Goal: Task Accomplishment & Management: Use online tool/utility

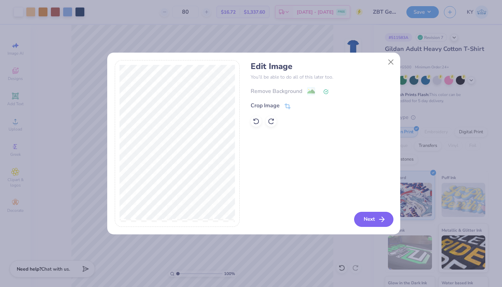
click at [367, 221] on button "Next" at bounding box center [373, 219] width 39 height 15
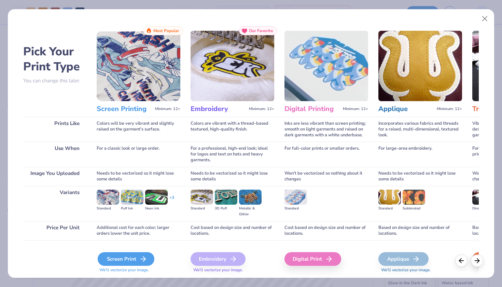
click at [125, 255] on div "Screen Print" at bounding box center [126, 259] width 57 height 14
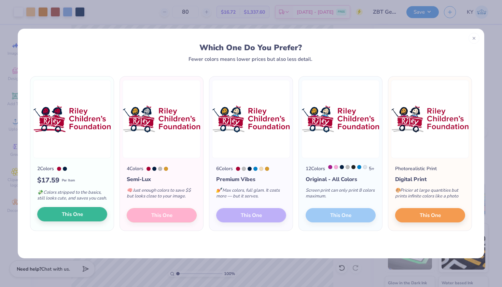
click at [70, 215] on button "This One" at bounding box center [72, 214] width 70 height 14
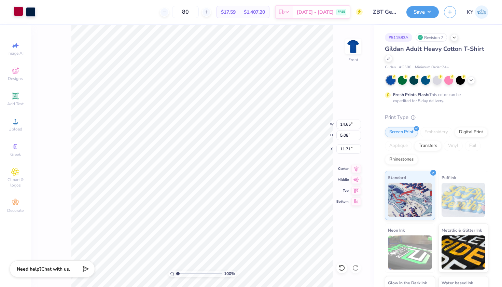
click at [20, 14] on div at bounding box center [19, 11] width 10 height 10
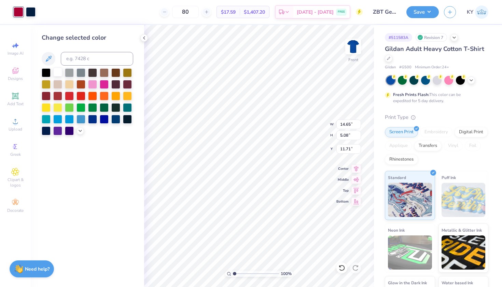
click at [60, 76] on div at bounding box center [57, 72] width 9 height 9
click at [347, 136] on input "5.08" at bounding box center [348, 135] width 25 height 10
click at [348, 136] on input "5.08" at bounding box center [348, 135] width 25 height 10
type input "5"
type input "0.75"
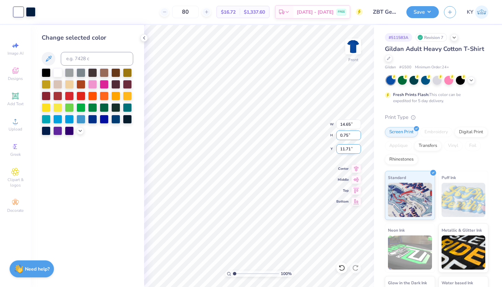
type input "2.16"
type input "17.44"
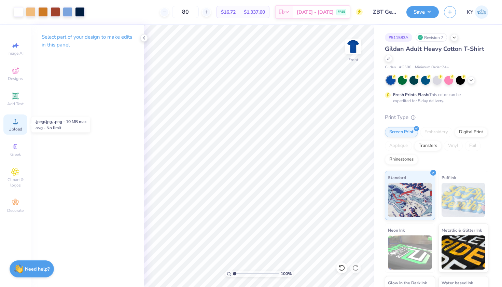
click at [14, 124] on circle at bounding box center [15, 124] width 4 height 4
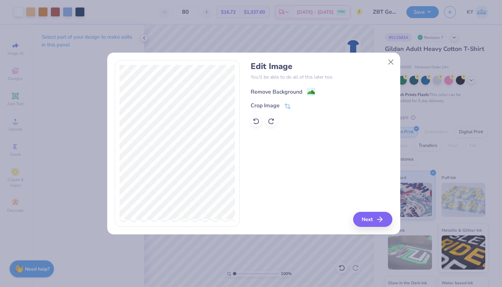
click at [286, 90] on div "Remove Background" at bounding box center [277, 92] width 52 height 8
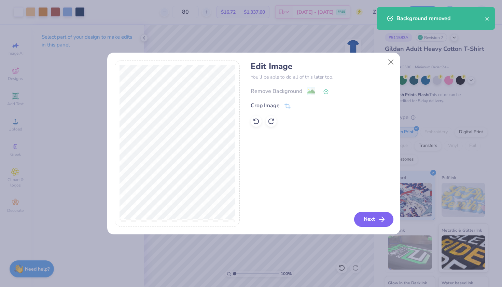
click at [365, 218] on button "Next" at bounding box center [373, 219] width 39 height 15
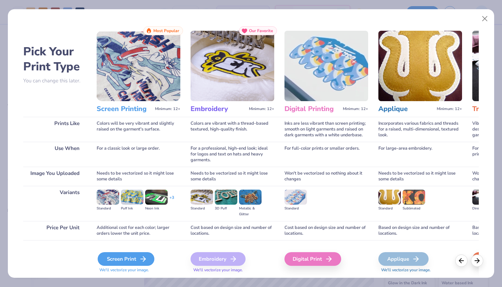
click at [127, 260] on div "Screen Print" at bounding box center [126, 259] width 57 height 14
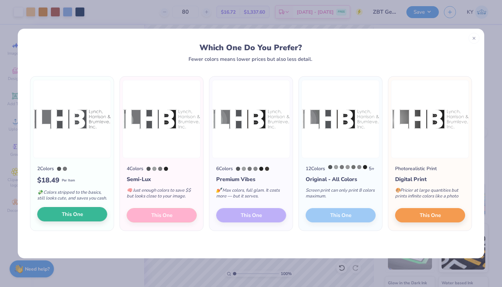
click at [57, 216] on button "This One" at bounding box center [72, 214] width 70 height 14
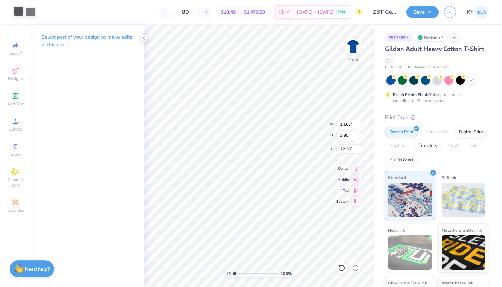
click at [15, 9] on div at bounding box center [19, 11] width 10 height 10
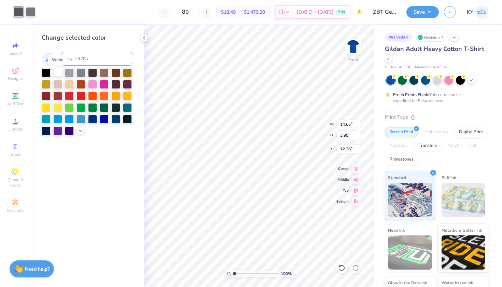
click at [58, 76] on div at bounding box center [57, 72] width 9 height 9
click at [32, 15] on div at bounding box center [31, 11] width 10 height 10
click at [55, 71] on div at bounding box center [57, 72] width 9 height 9
click at [349, 137] on input "3.95" at bounding box center [348, 135] width 25 height 10
type input "3"
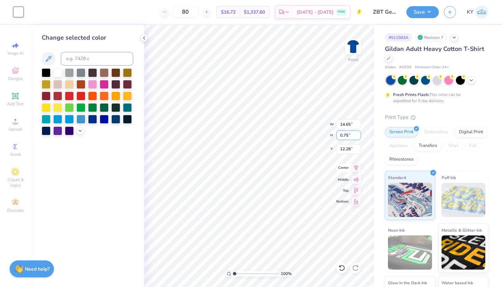
type input "0.75"
type input "2.78"
type input "17.44"
click at [14, 122] on icon at bounding box center [15, 121] width 8 height 8
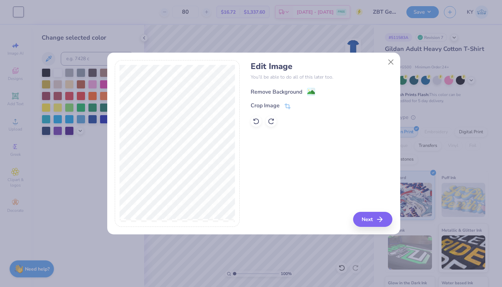
click at [293, 88] on div "Remove Background" at bounding box center [277, 92] width 52 height 8
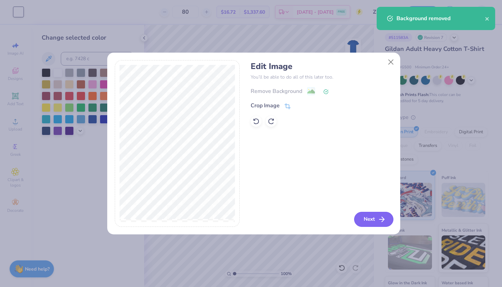
click at [372, 216] on button "Next" at bounding box center [373, 219] width 39 height 15
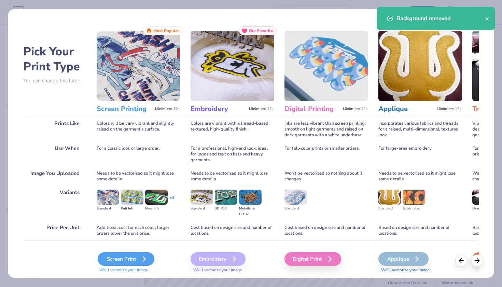
click at [142, 260] on icon at bounding box center [143, 259] width 8 height 8
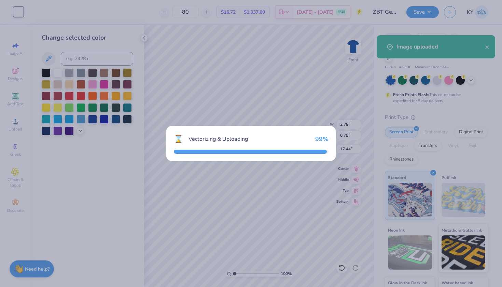
type input "14.65"
type input "2.89"
type input "12.80"
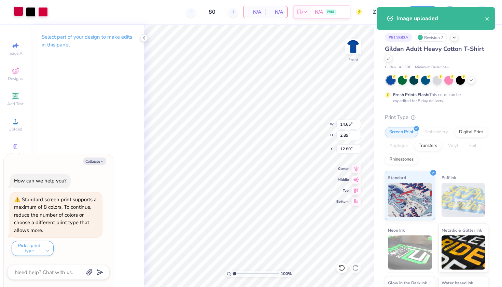
click at [18, 14] on div at bounding box center [19, 11] width 10 height 10
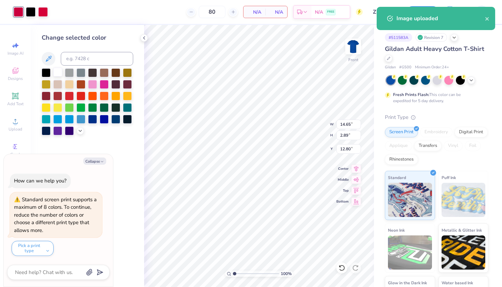
click at [57, 73] on div at bounding box center [57, 72] width 9 height 9
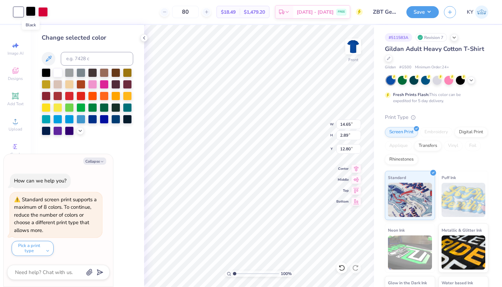
click at [29, 14] on div at bounding box center [31, 11] width 10 height 10
click at [55, 71] on div at bounding box center [57, 72] width 9 height 9
click at [34, 13] on div at bounding box center [31, 11] width 10 height 10
click at [59, 73] on div at bounding box center [57, 72] width 9 height 9
type textarea "x"
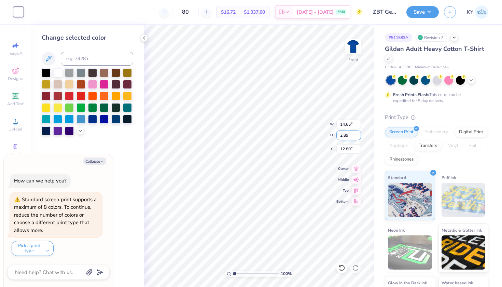
click at [349, 138] on input "2.89" at bounding box center [348, 135] width 25 height 10
type input "2"
type input "0.75"
type textarea "x"
type input "3.80"
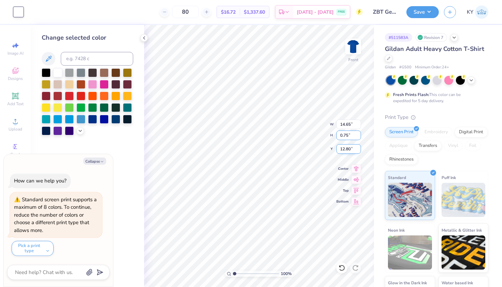
type input "13.87"
type textarea "x"
type input "17.44"
type textarea "x"
type input "2.78"
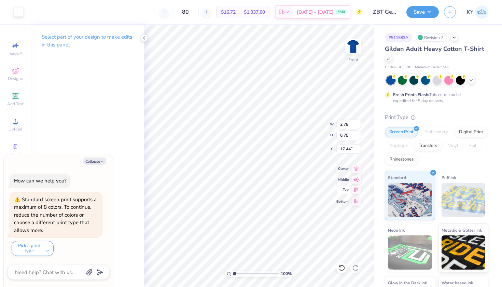
type textarea "x"
type input "3.80"
click at [97, 162] on button "Collapse" at bounding box center [94, 160] width 23 height 7
type textarea "x"
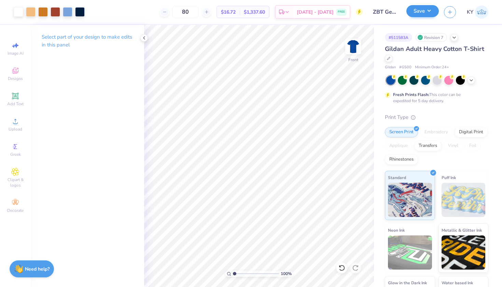
click at [424, 11] on button "Save" at bounding box center [422, 11] width 32 height 12
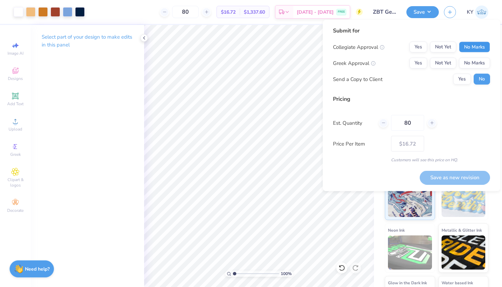
click at [476, 48] on button "No Marks" at bounding box center [474, 47] width 31 height 11
click at [414, 64] on button "Yes" at bounding box center [418, 63] width 18 height 11
click at [442, 180] on button "Save as new revision" at bounding box center [455, 177] width 70 height 14
type input "$16.72"
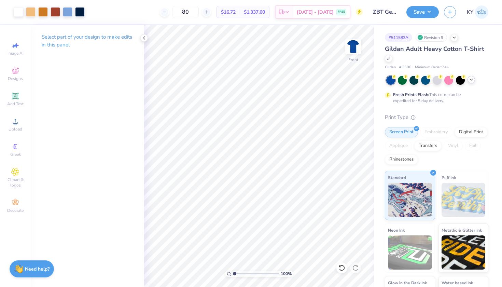
click at [471, 78] on icon at bounding box center [470, 79] width 5 height 5
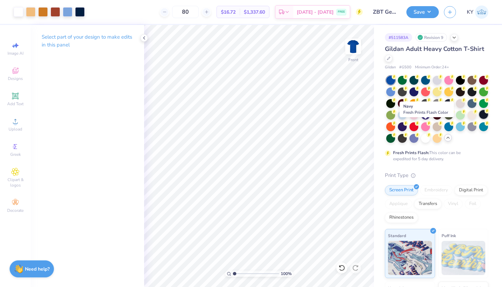
click at [479, 119] on div at bounding box center [483, 114] width 9 height 9
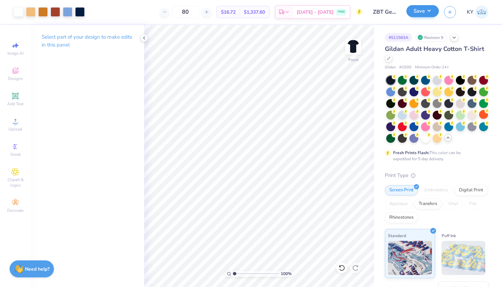
click at [420, 11] on button "Save" at bounding box center [422, 11] width 32 height 12
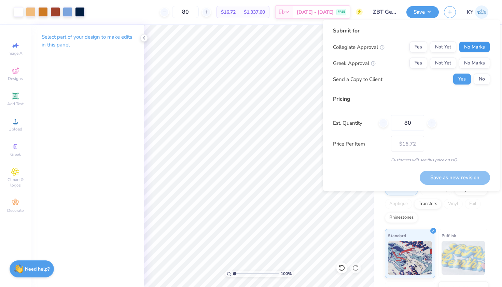
click at [474, 44] on button "No Marks" at bounding box center [474, 47] width 31 height 11
click at [419, 64] on button "Yes" at bounding box center [418, 63] width 18 height 11
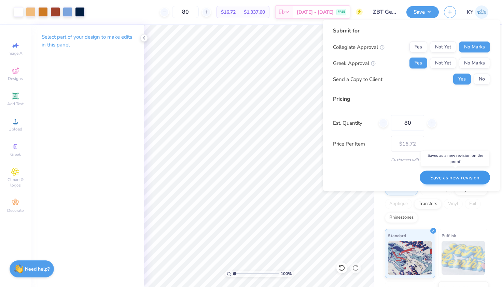
click at [447, 171] on button "Save as new revision" at bounding box center [455, 177] width 70 height 14
type input "$16.72"
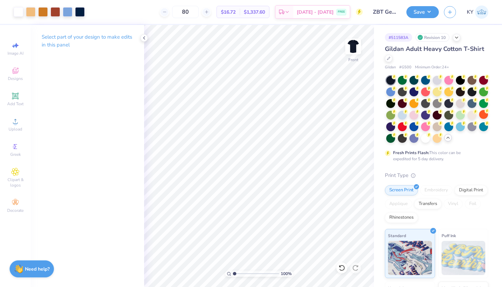
click at [142, 34] on div "Select part of your design to make edits in this panel" at bounding box center [87, 43] width 113 height 37
click at [144, 37] on icon at bounding box center [143, 37] width 5 height 5
